Goal: Check status

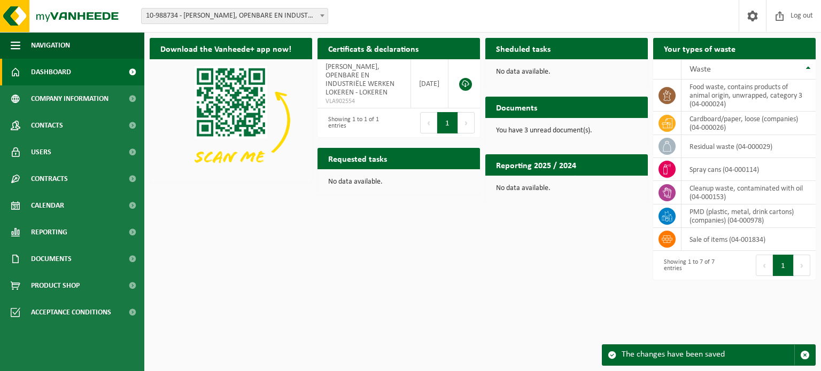
click at [550, 128] on p "You have 3 unread document(s)." at bounding box center [566, 130] width 141 height 7
click at [583, 125] on span "Consult your documents" at bounding box center [592, 128] width 71 height 7
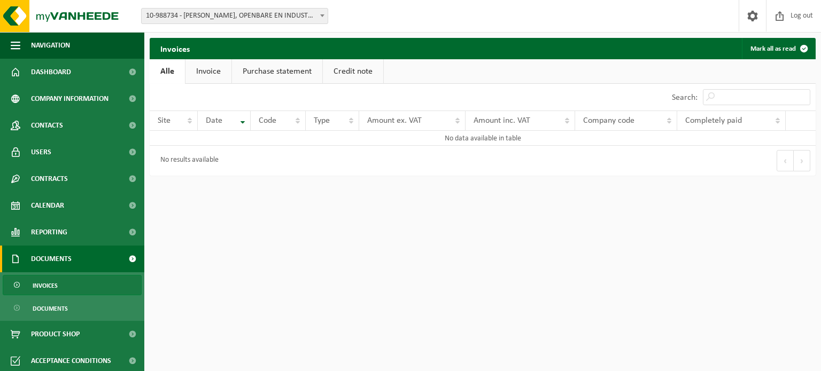
click at [212, 73] on link "Invoice" at bounding box center [208, 71] width 46 height 25
click at [269, 67] on link "Purchase statement" at bounding box center [278, 71] width 90 height 25
click at [362, 74] on link "Credit note" at bounding box center [356, 71] width 60 height 25
click at [252, 71] on link "Purchase statement" at bounding box center [276, 71] width 90 height 25
click at [194, 72] on link "Invoice" at bounding box center [208, 71] width 46 height 25
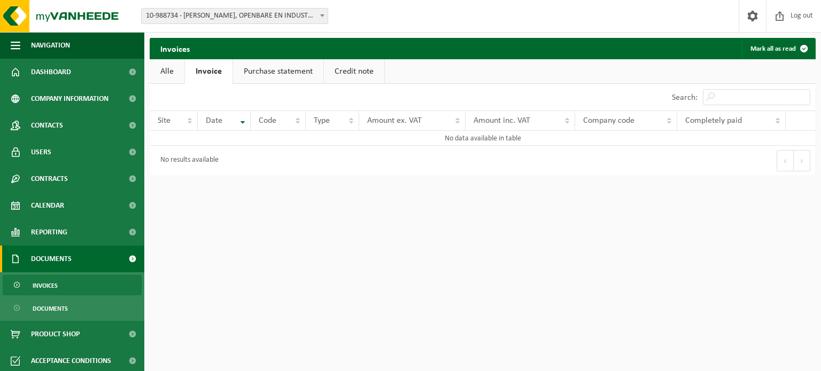
click at [163, 70] on link "Alle" at bounding box center [167, 71] width 35 height 25
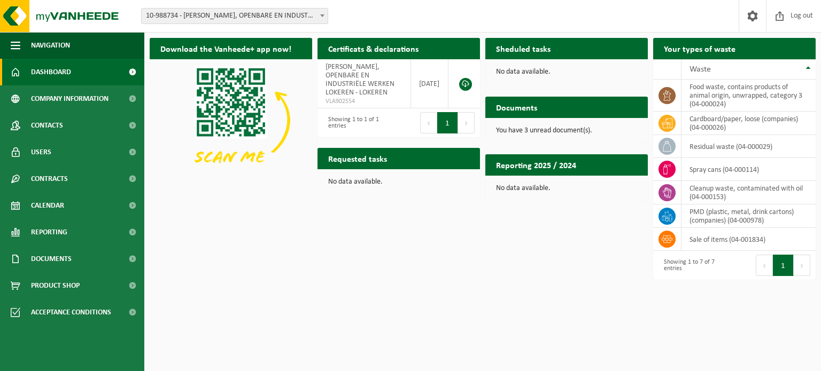
click at [536, 74] on p "No data available." at bounding box center [566, 71] width 141 height 7
drag, startPoint x: 560, startPoint y: 73, endPoint x: 493, endPoint y: 72, distance: 67.3
click at [493, 72] on div "No data available." at bounding box center [566, 72] width 162 height 26
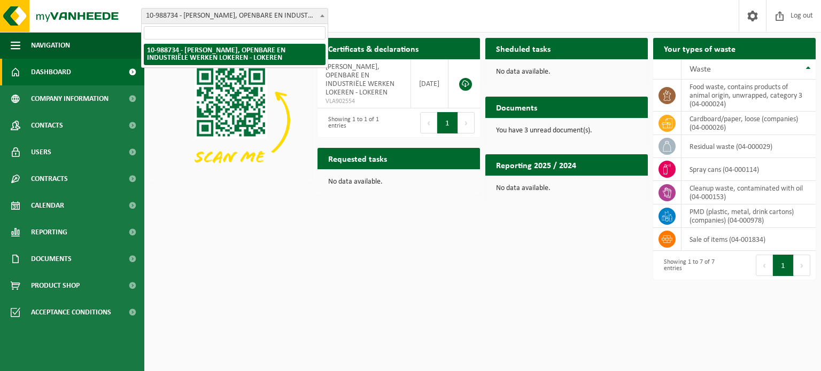
click at [323, 14] on span at bounding box center [322, 16] width 11 height 14
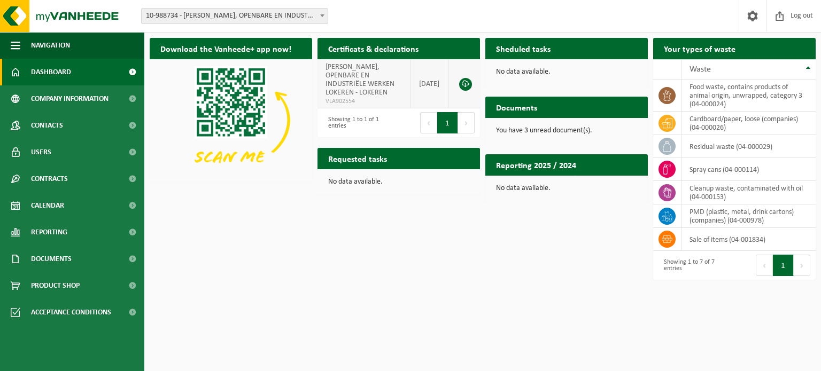
click at [466, 84] on link at bounding box center [465, 84] width 13 height 13
